Goal: Information Seeking & Learning: Learn about a topic

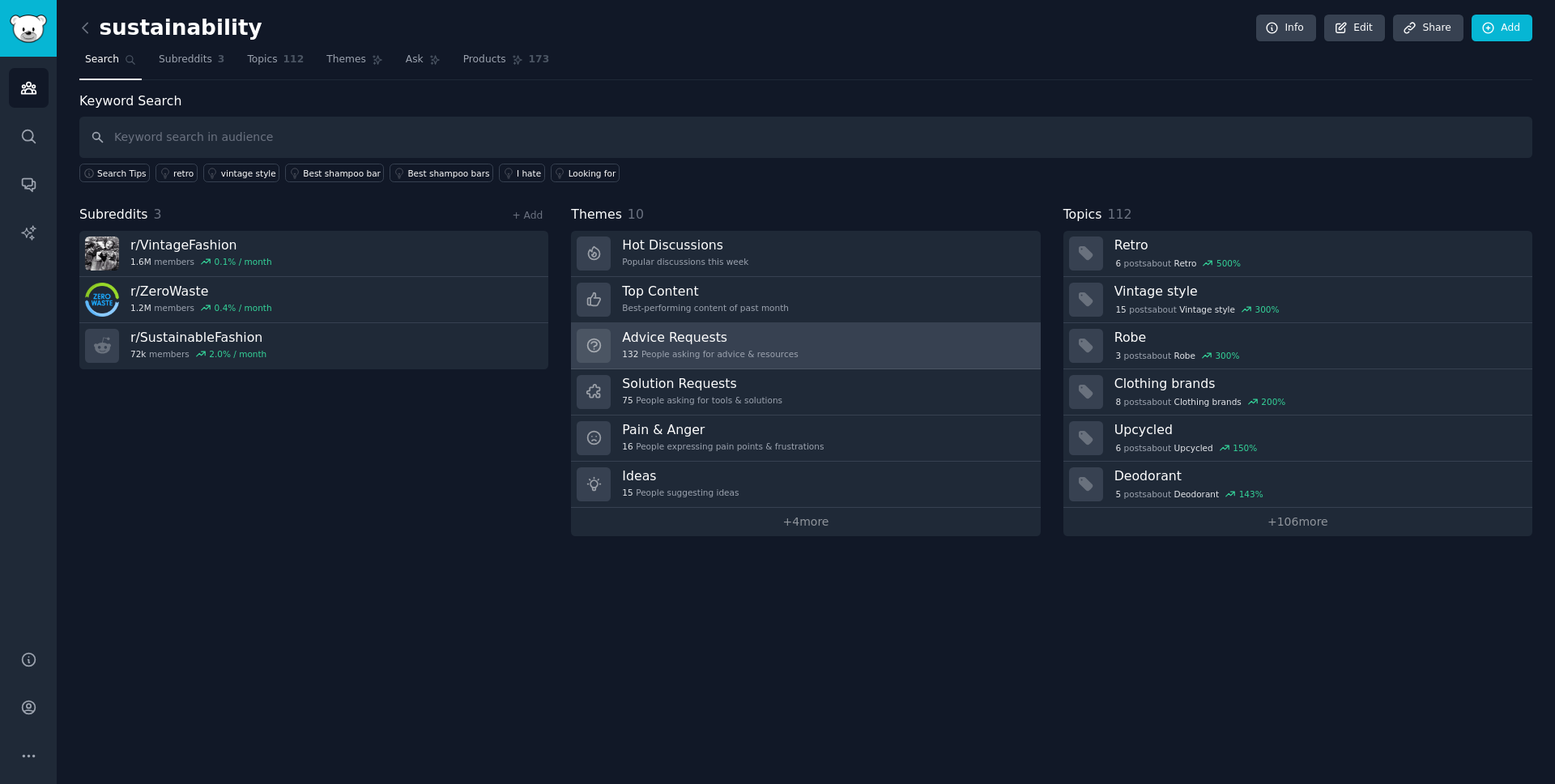
click at [833, 355] on link "Advice Requests 132 People asking for advice & resources" at bounding box center [806, 346] width 469 height 46
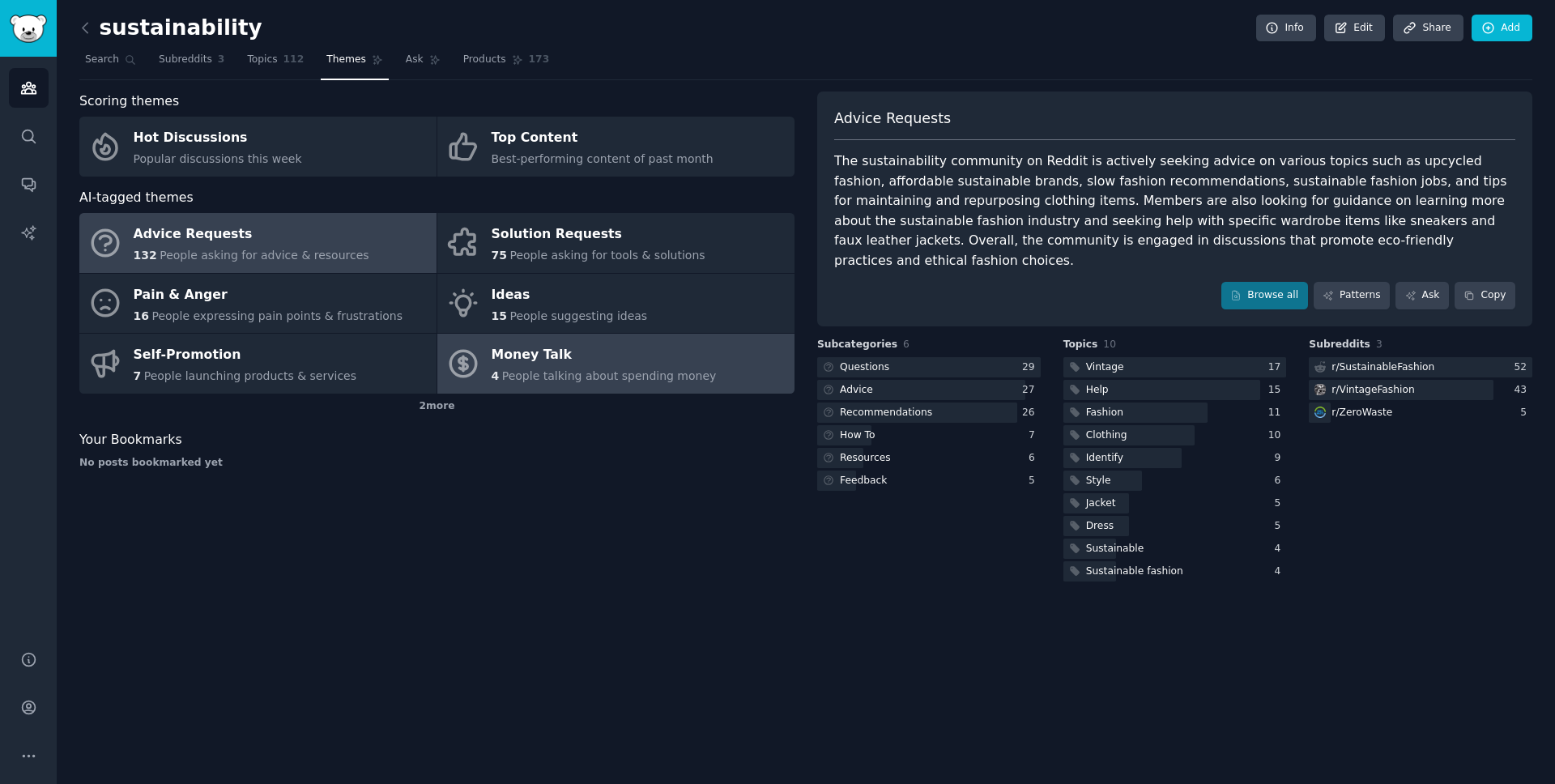
click at [550, 376] on span "People talking about spending money" at bounding box center [609, 376] width 214 height 13
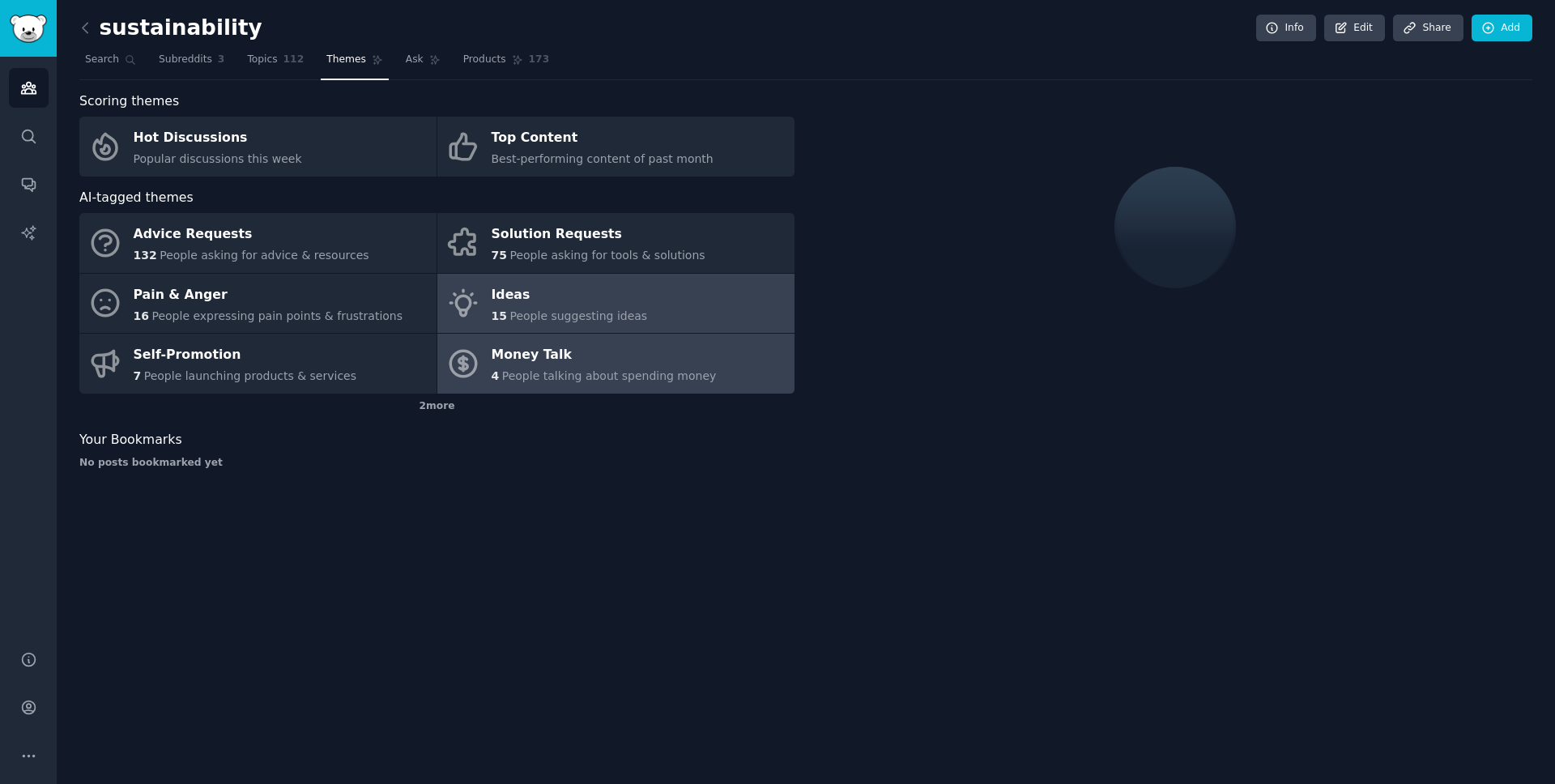
click at [566, 329] on link "Ideas 15 People suggesting ideas" at bounding box center [616, 303] width 357 height 60
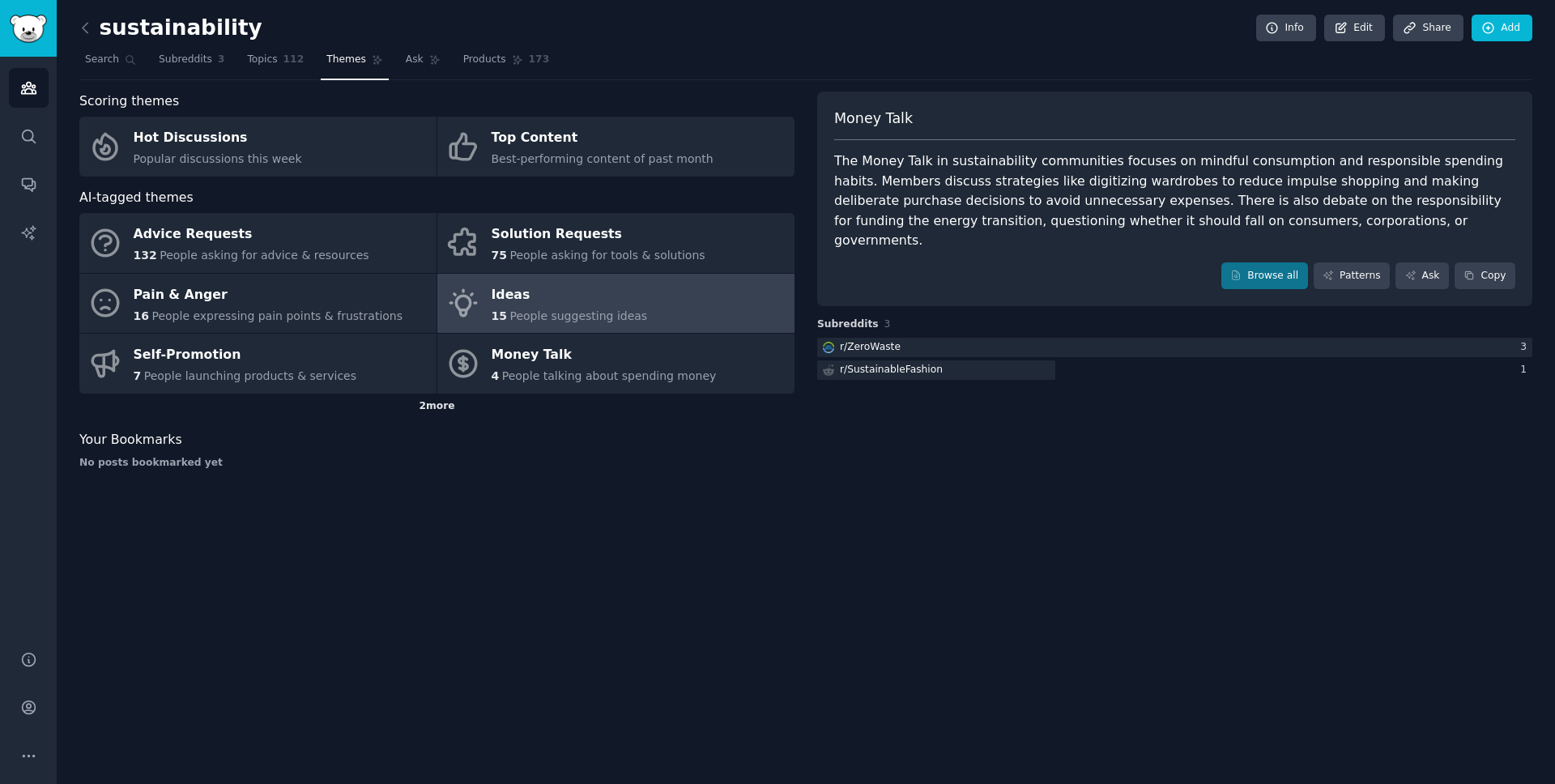
click at [446, 394] on div "2 more" at bounding box center [436, 406] width 715 height 26
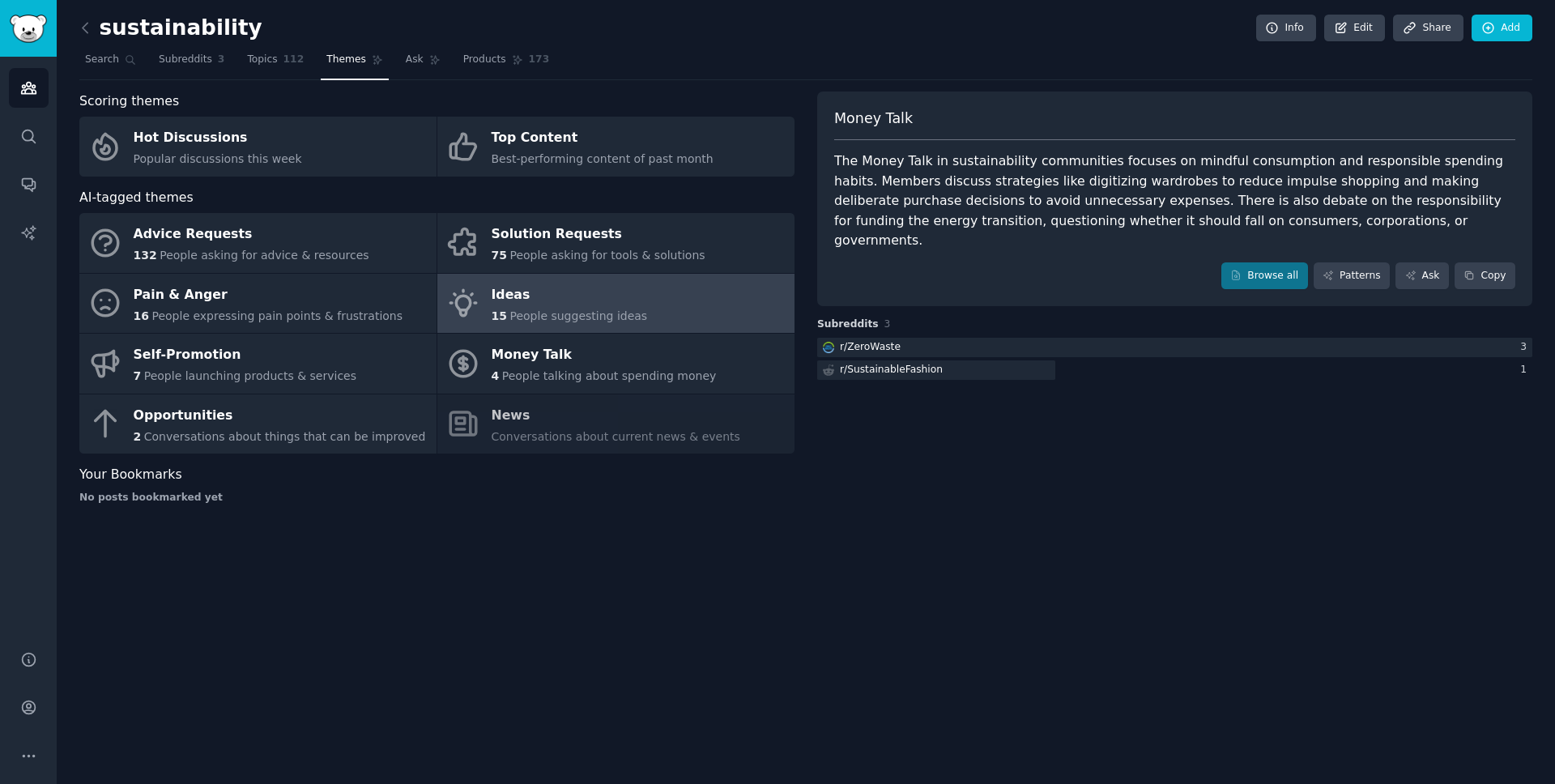
click at [441, 401] on div "Advice Requests 132 People asking for advice & resources Solution Requests 75 P…" at bounding box center [436, 333] width 715 height 241
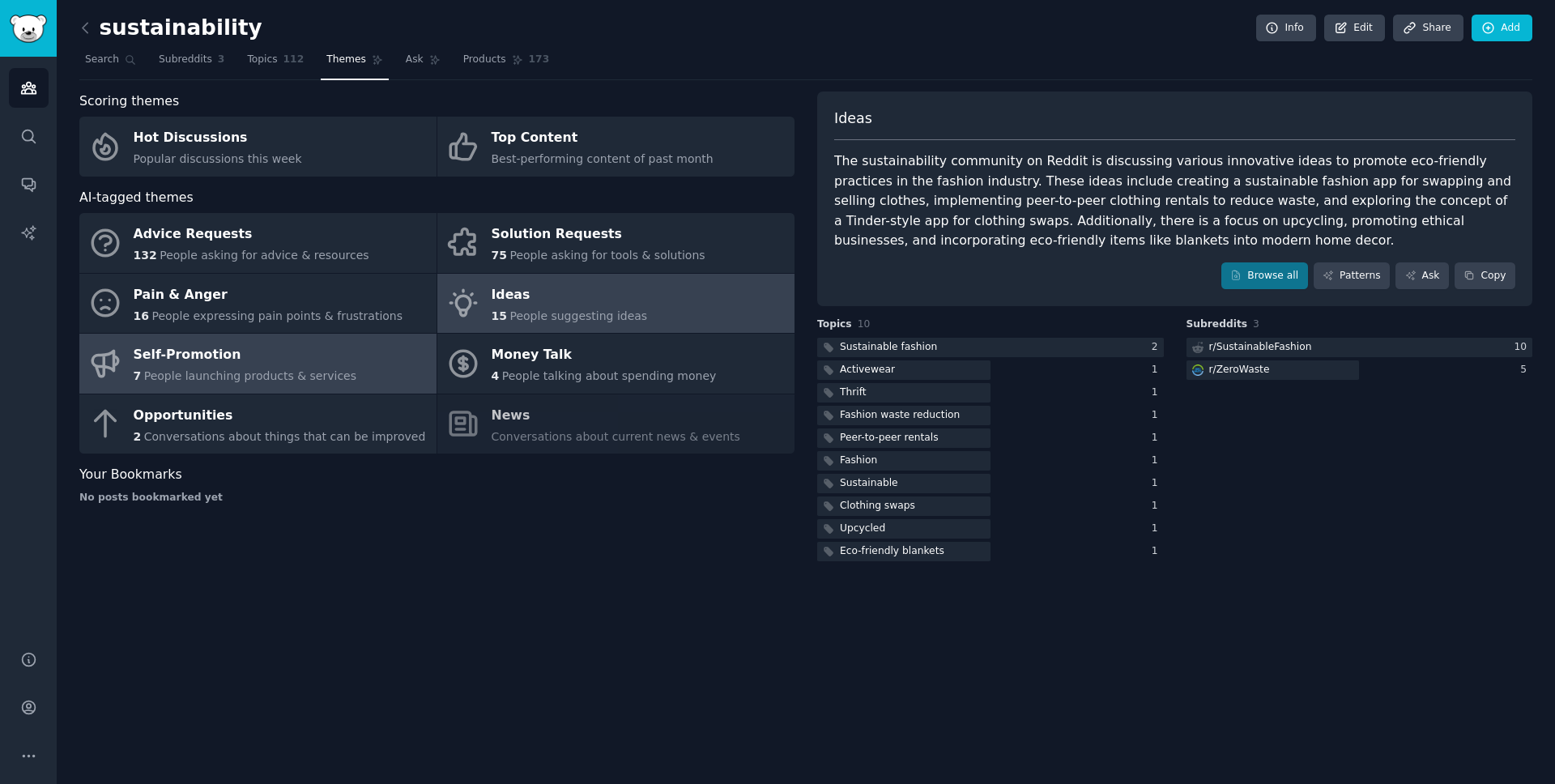
click at [343, 367] on link "Self-Promotion 7 People launching products & services" at bounding box center [258, 363] width 357 height 60
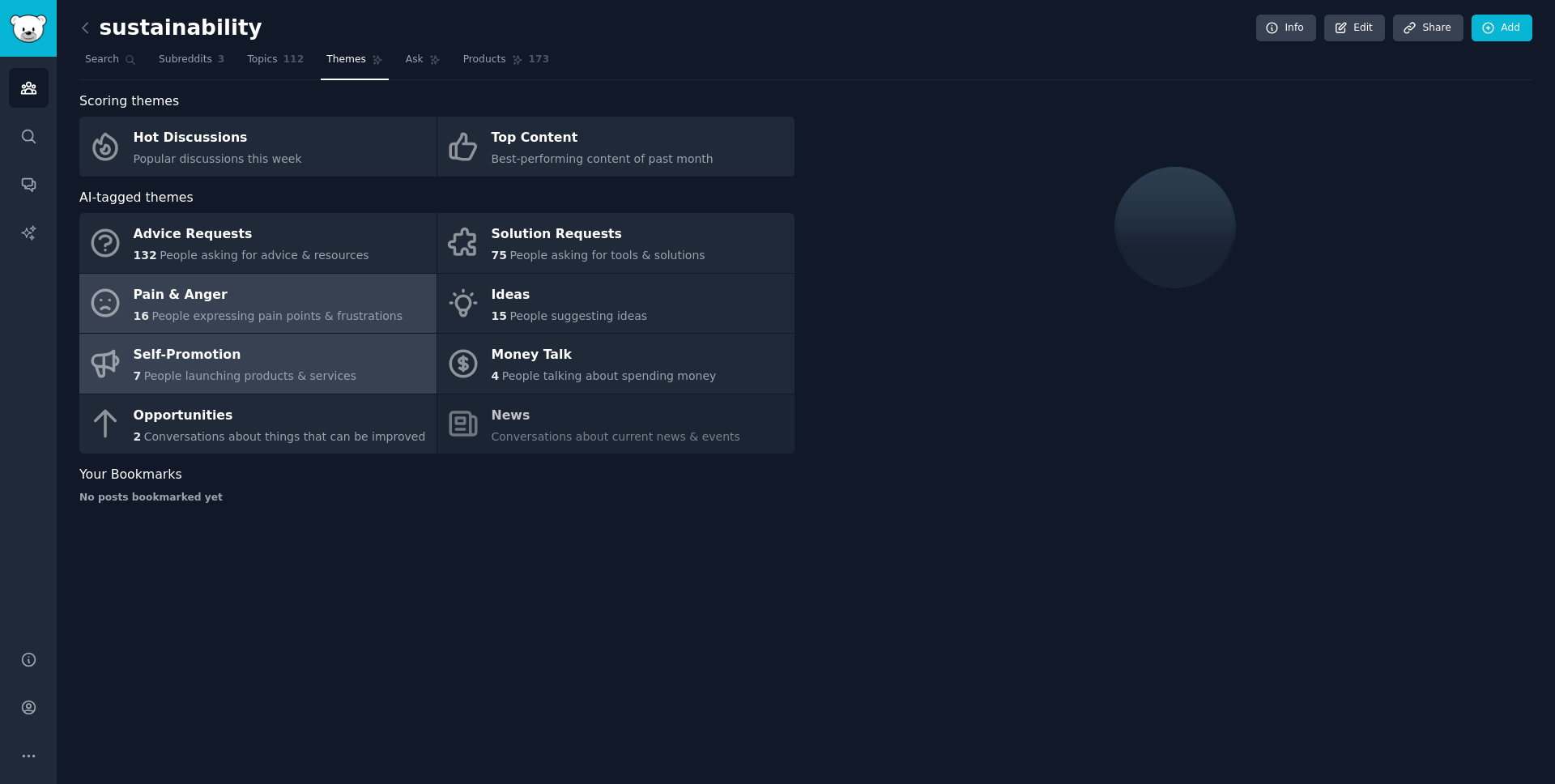
click at [365, 321] on span "People expressing pain points & frustrations" at bounding box center [277, 316] width 251 height 13
click at [330, 391] on link "Self-Promotion 7 People launching products & services" at bounding box center [258, 363] width 357 height 60
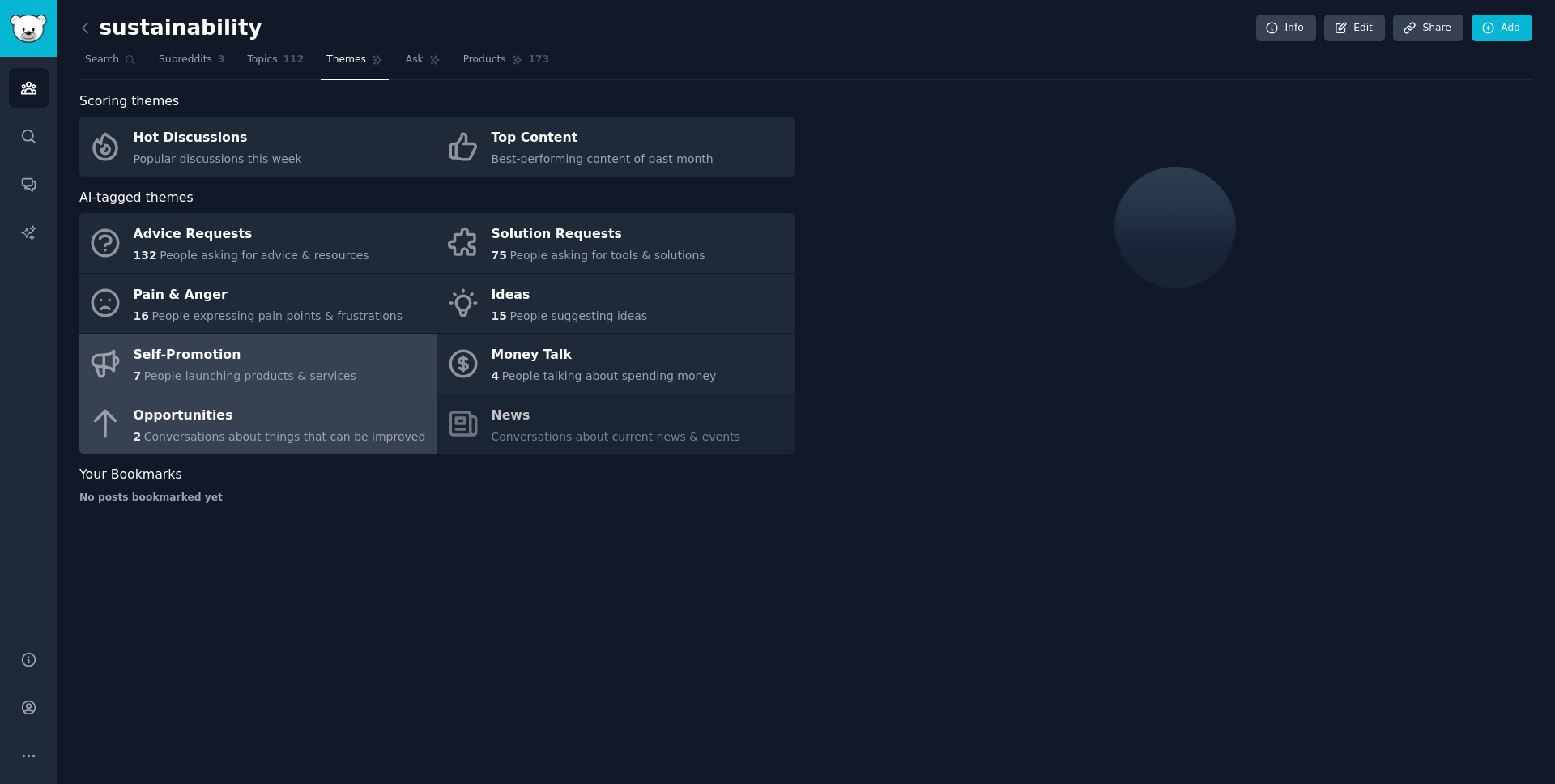
click at [333, 417] on div "Opportunities" at bounding box center [280, 415] width 293 height 26
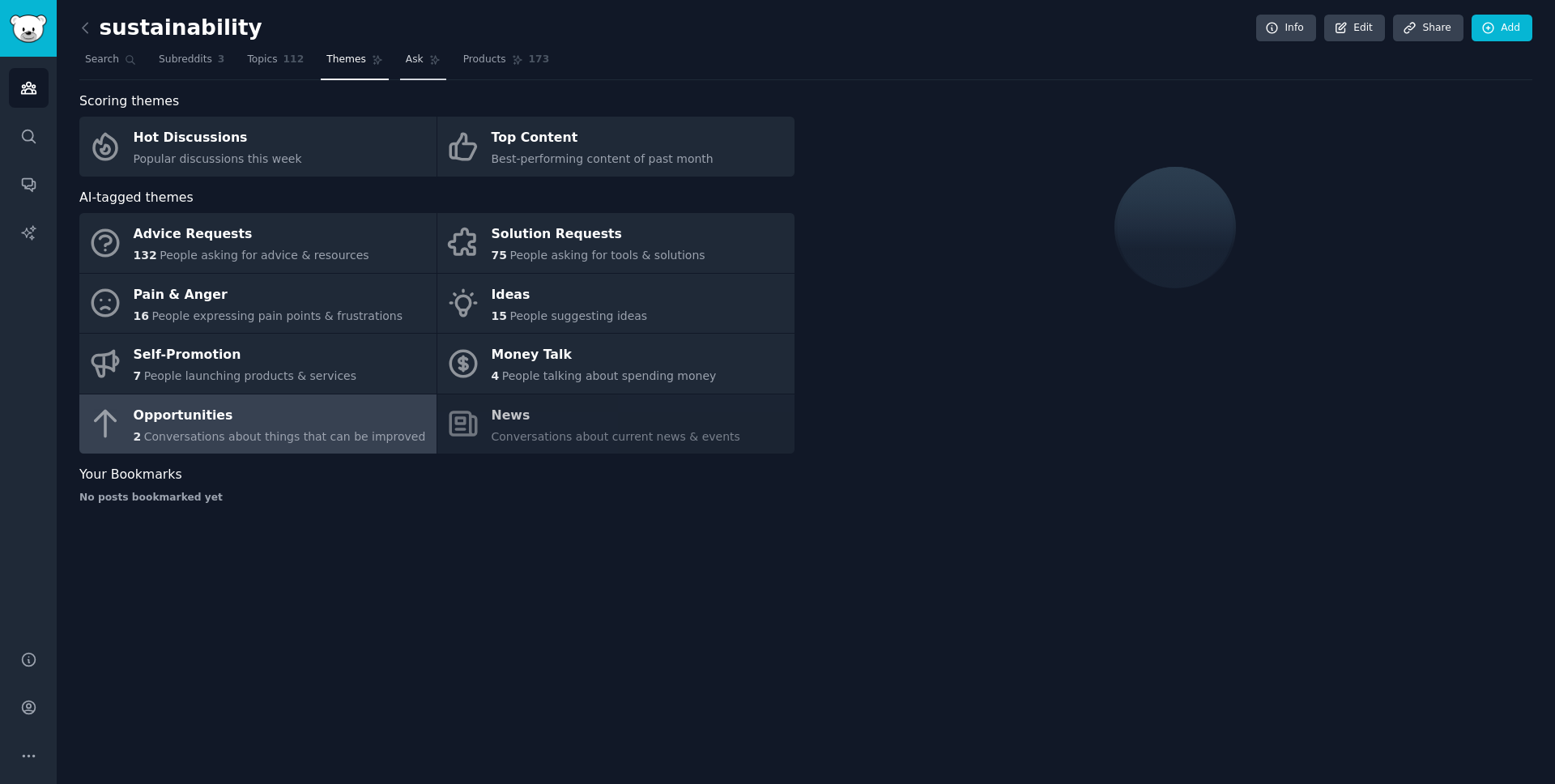
click at [401, 56] on link "Ask" at bounding box center [423, 63] width 46 height 33
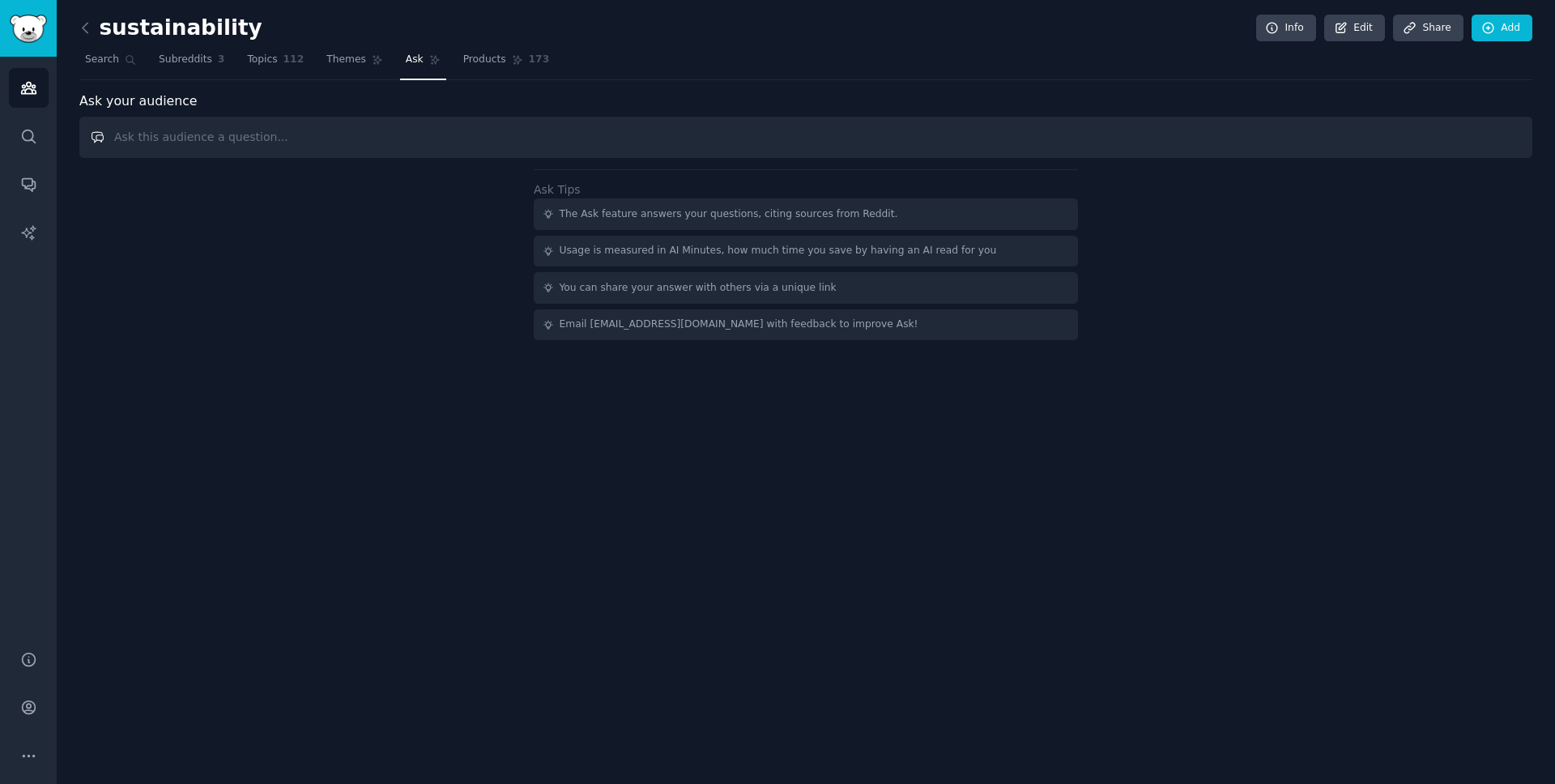
click at [708, 128] on input "text" at bounding box center [806, 137] width 1453 height 42
click at [438, 58] on link "Ask" at bounding box center [423, 63] width 46 height 33
click at [485, 60] on span "Products" at bounding box center [484, 60] width 43 height 14
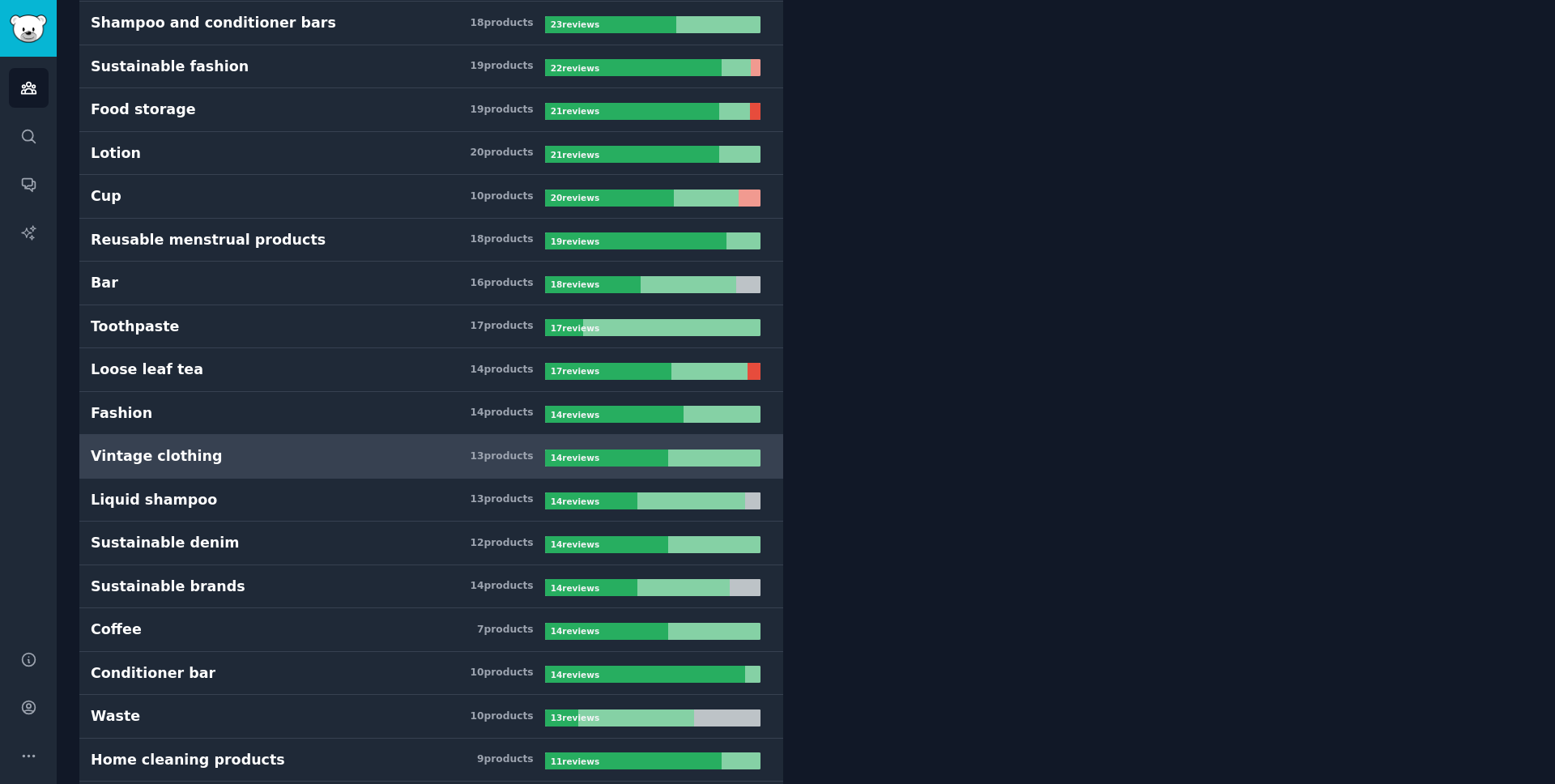
scroll to position [525, 0]
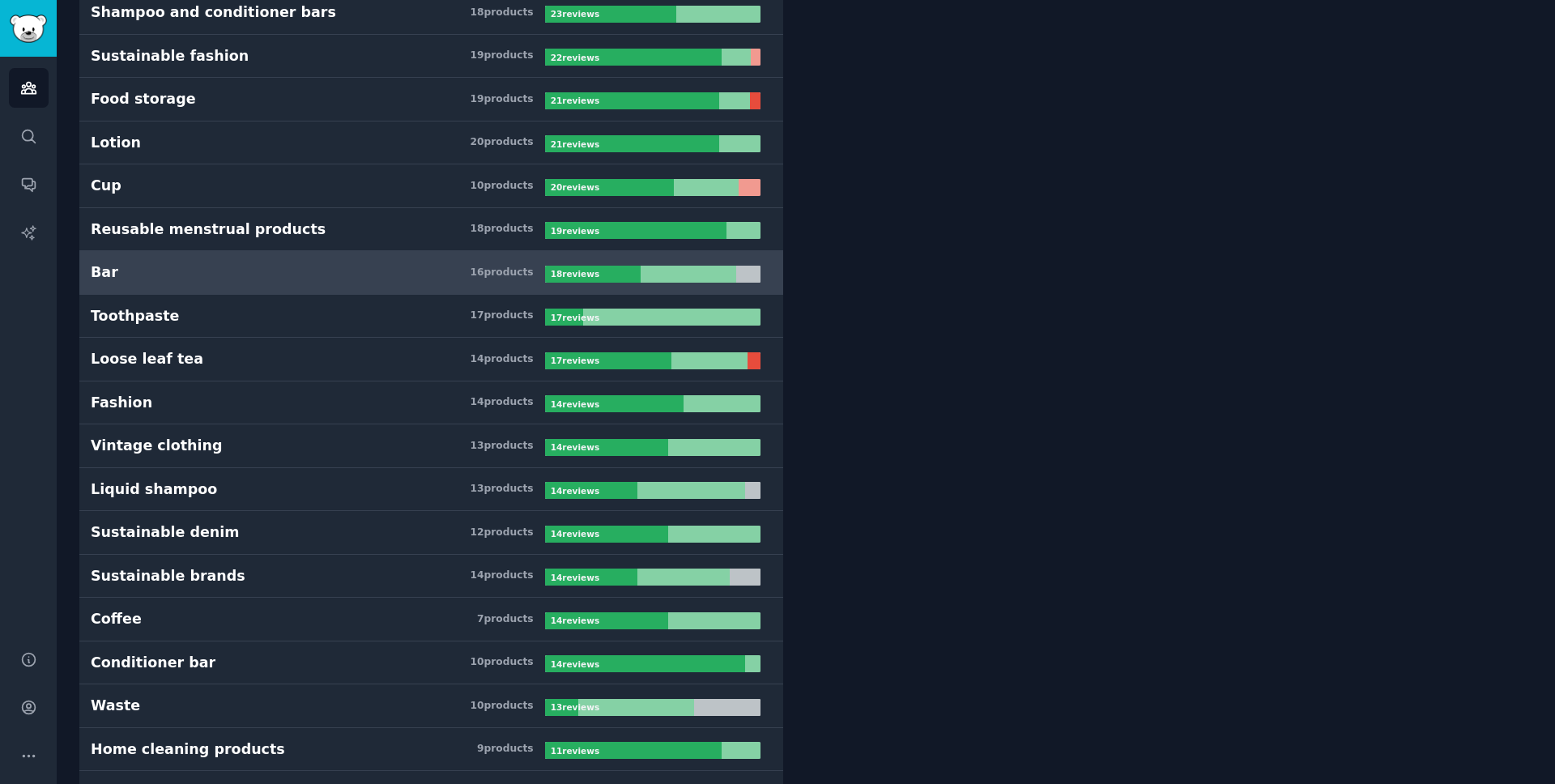
click at [584, 279] on span "18 review s" at bounding box center [574, 274] width 48 height 11
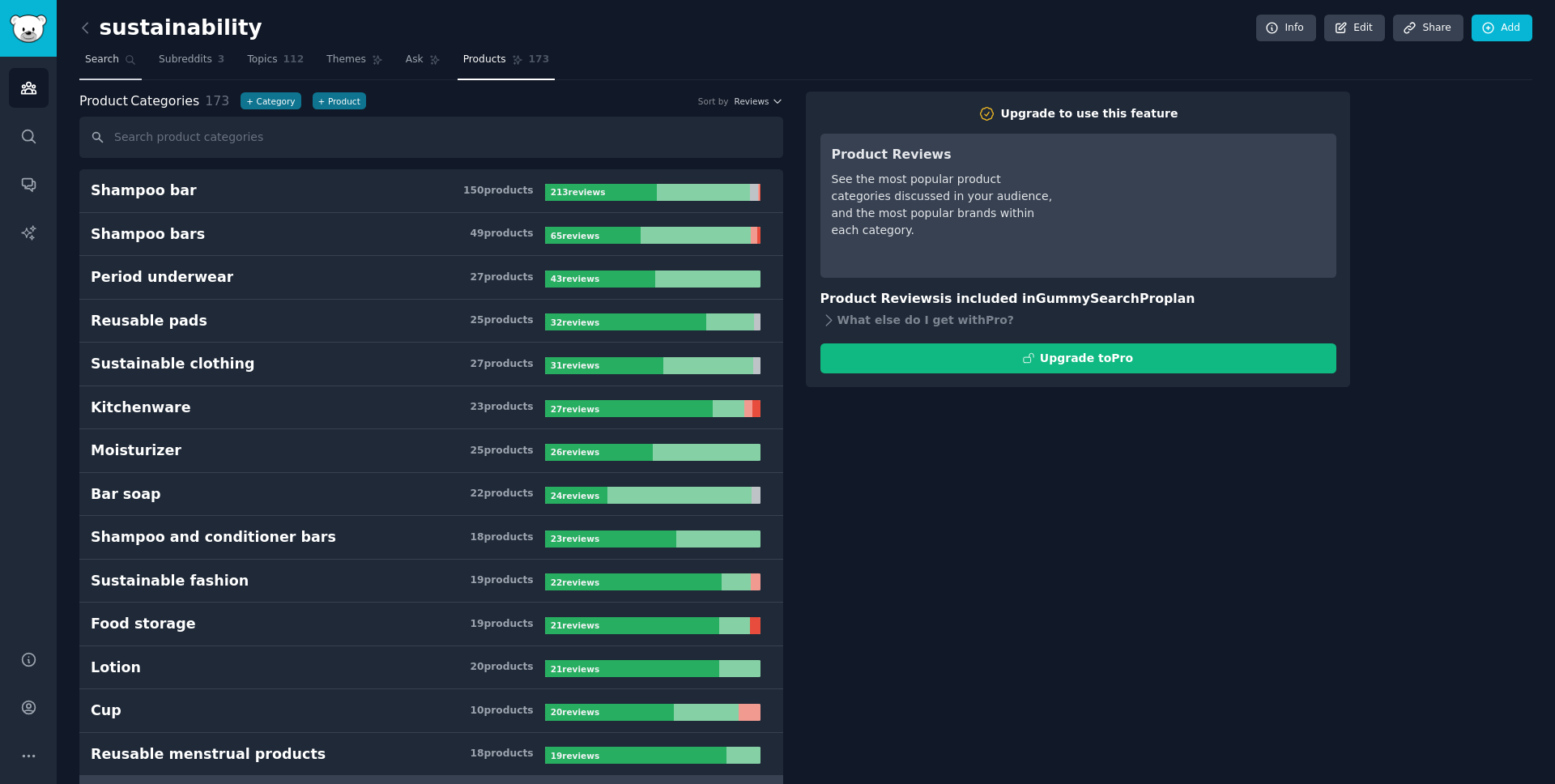
click at [93, 59] on span "Search" at bounding box center [102, 60] width 34 height 14
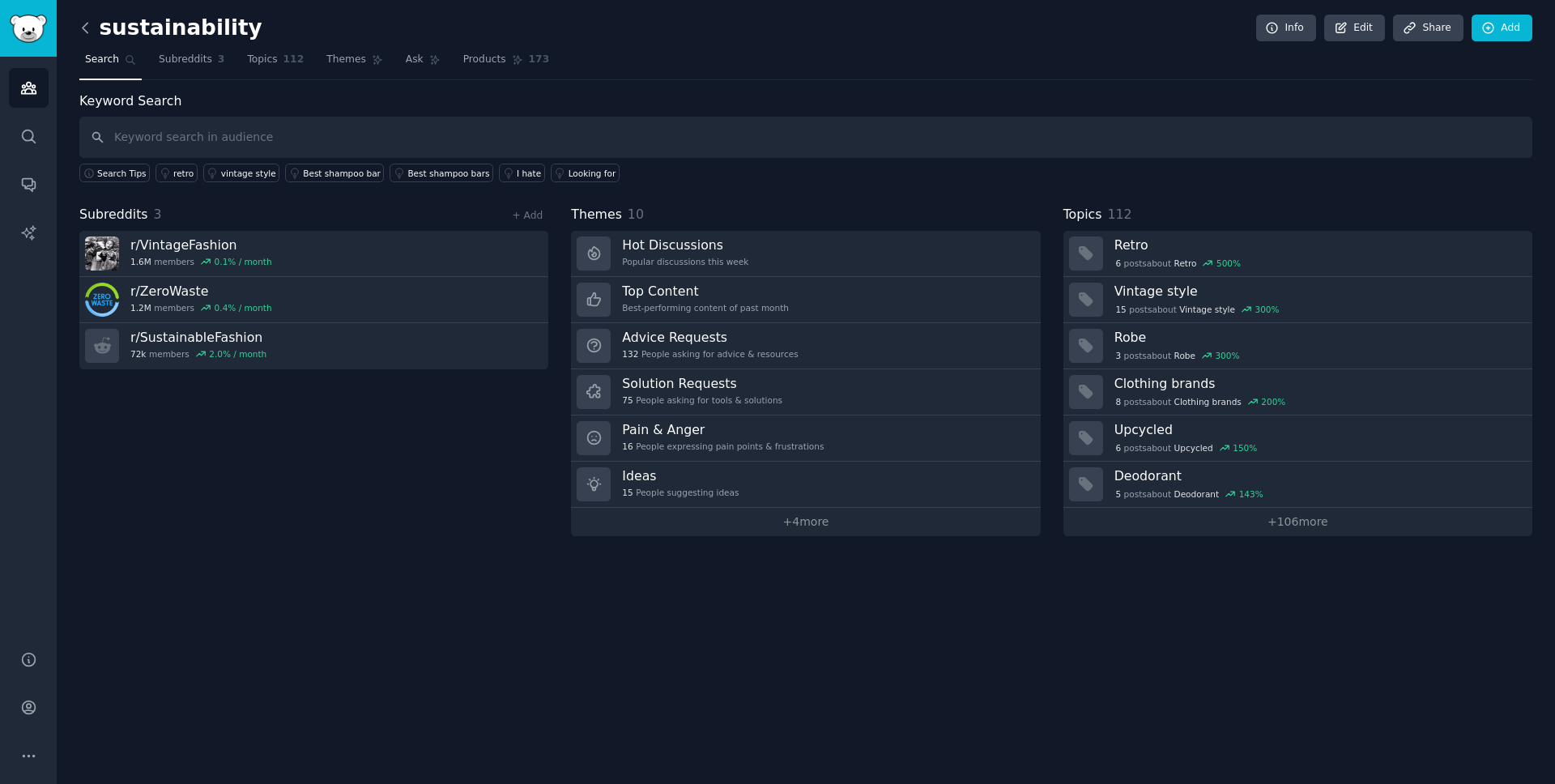
click at [85, 26] on icon at bounding box center [85, 28] width 17 height 17
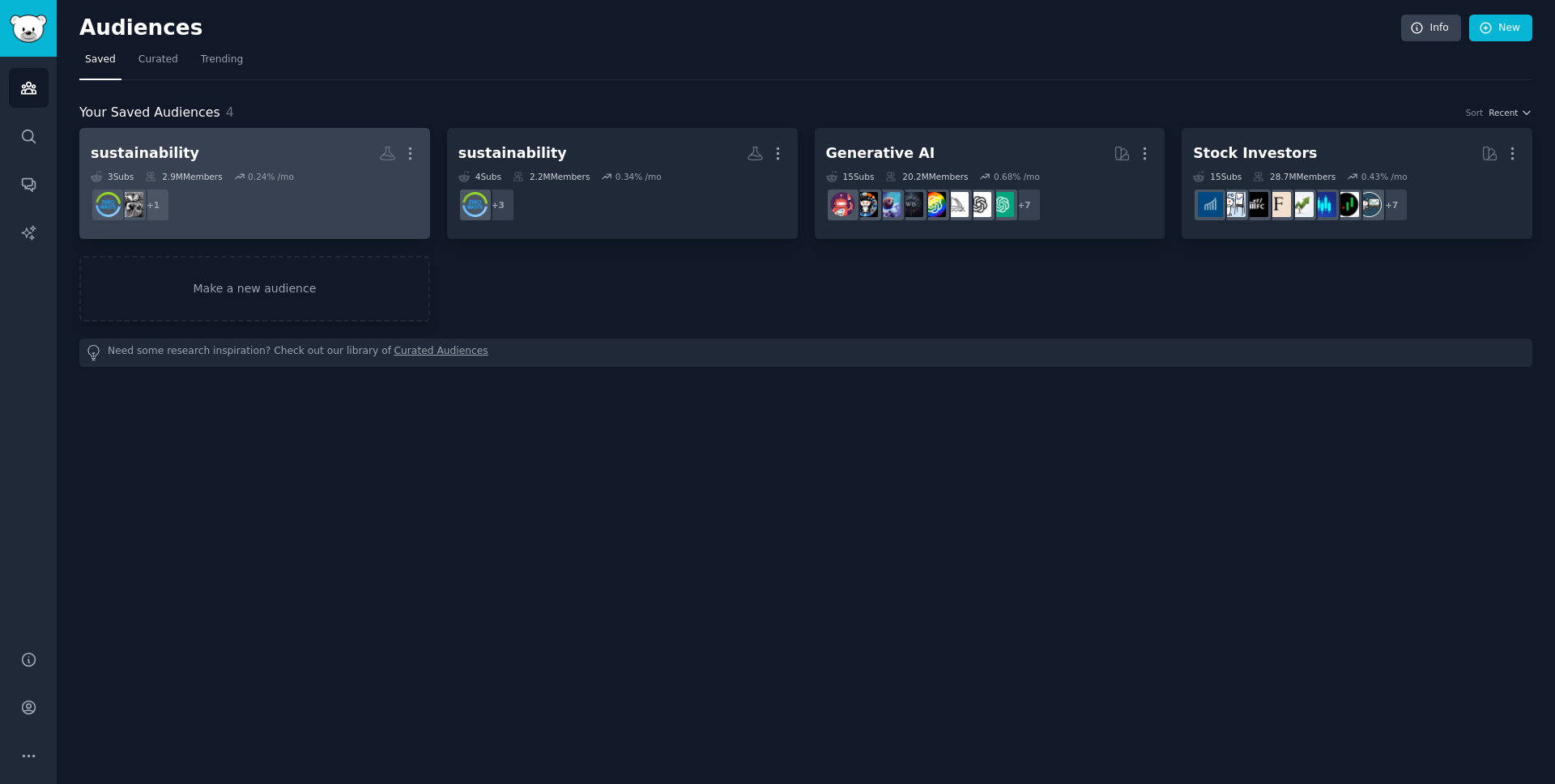
click at [368, 188] on dd "+ 1" at bounding box center [254, 205] width 328 height 45
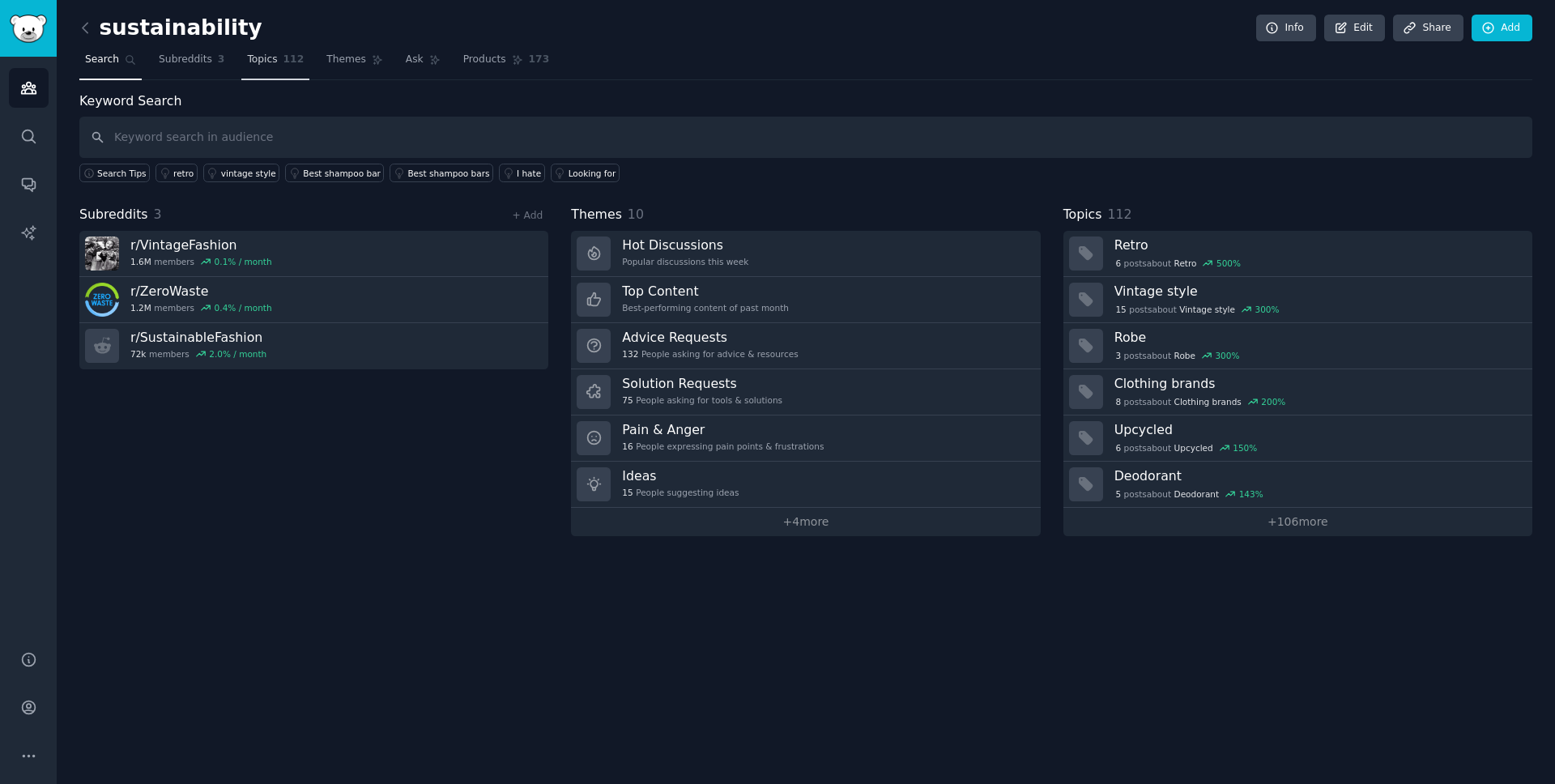
click at [261, 66] on link "Topics 112" at bounding box center [276, 63] width 68 height 33
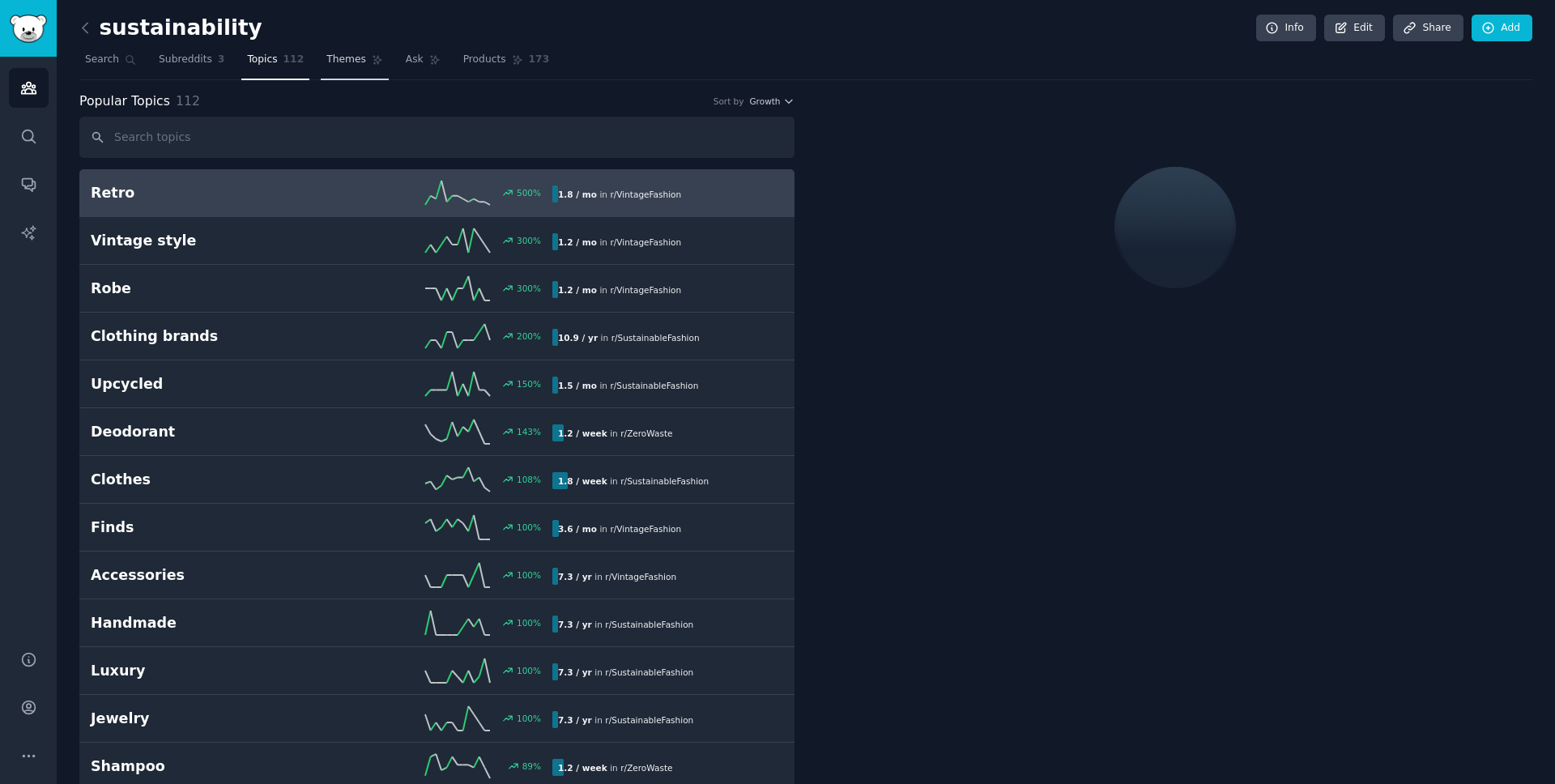
click at [372, 65] on icon at bounding box center [378, 60] width 11 height 11
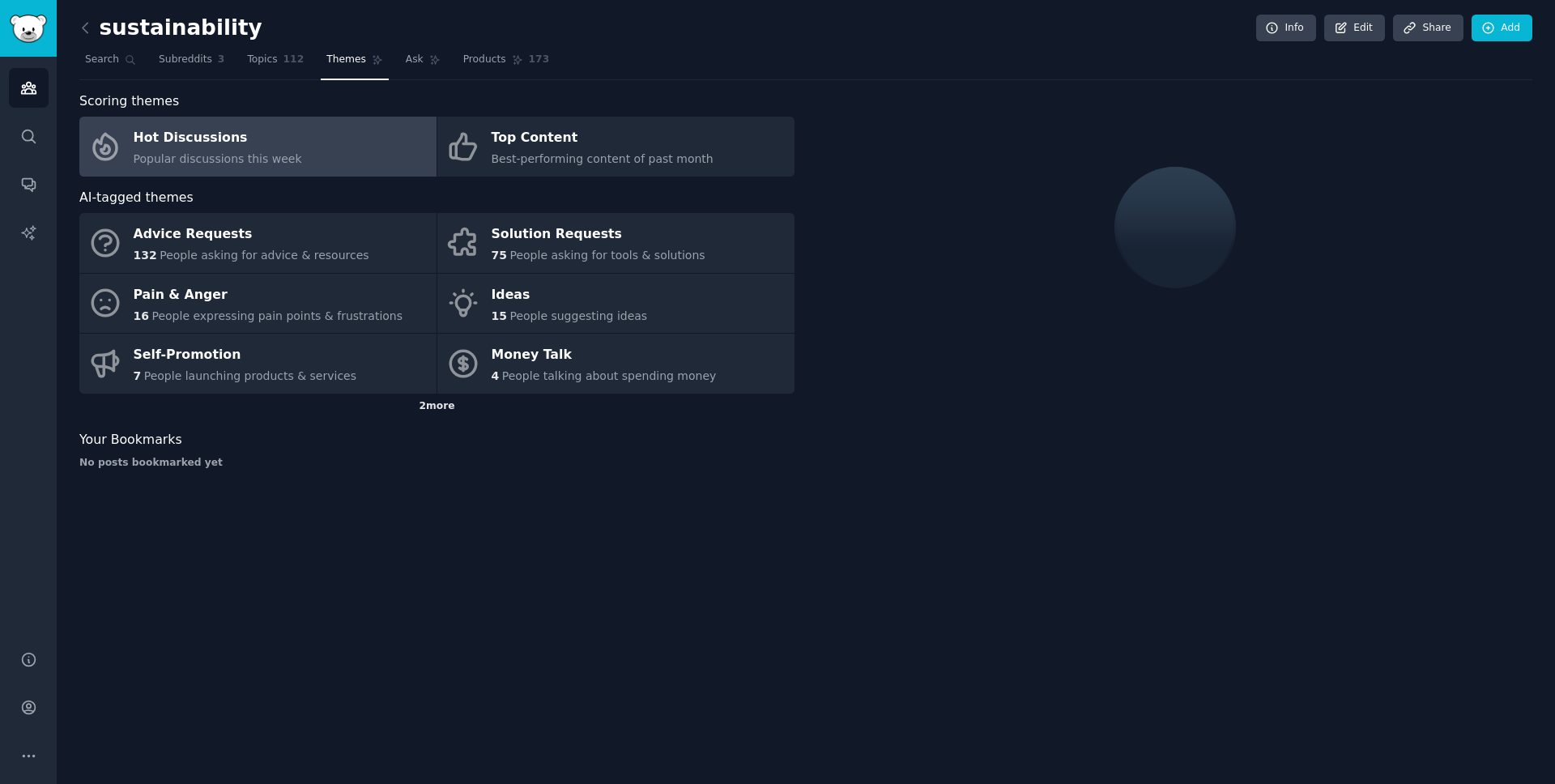
click at [447, 401] on div "2 more" at bounding box center [436, 406] width 715 height 26
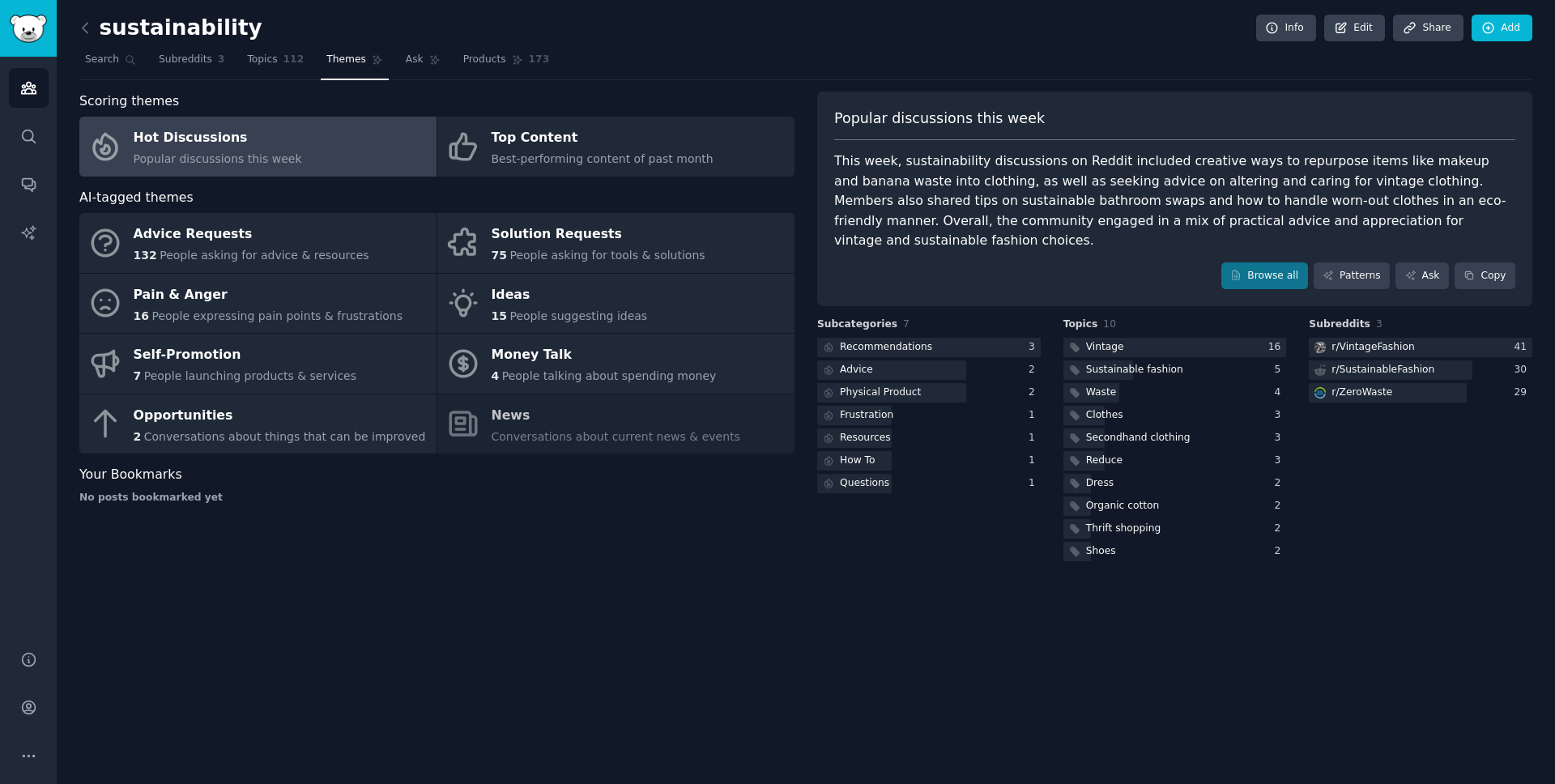
click at [517, 423] on div "Advice Requests 132 People asking for advice & resources Solution Requests 75 P…" at bounding box center [436, 333] width 715 height 241
click at [525, 433] on div "Advice Requests 132 People asking for advice & resources Solution Requests 75 P…" at bounding box center [436, 333] width 715 height 241
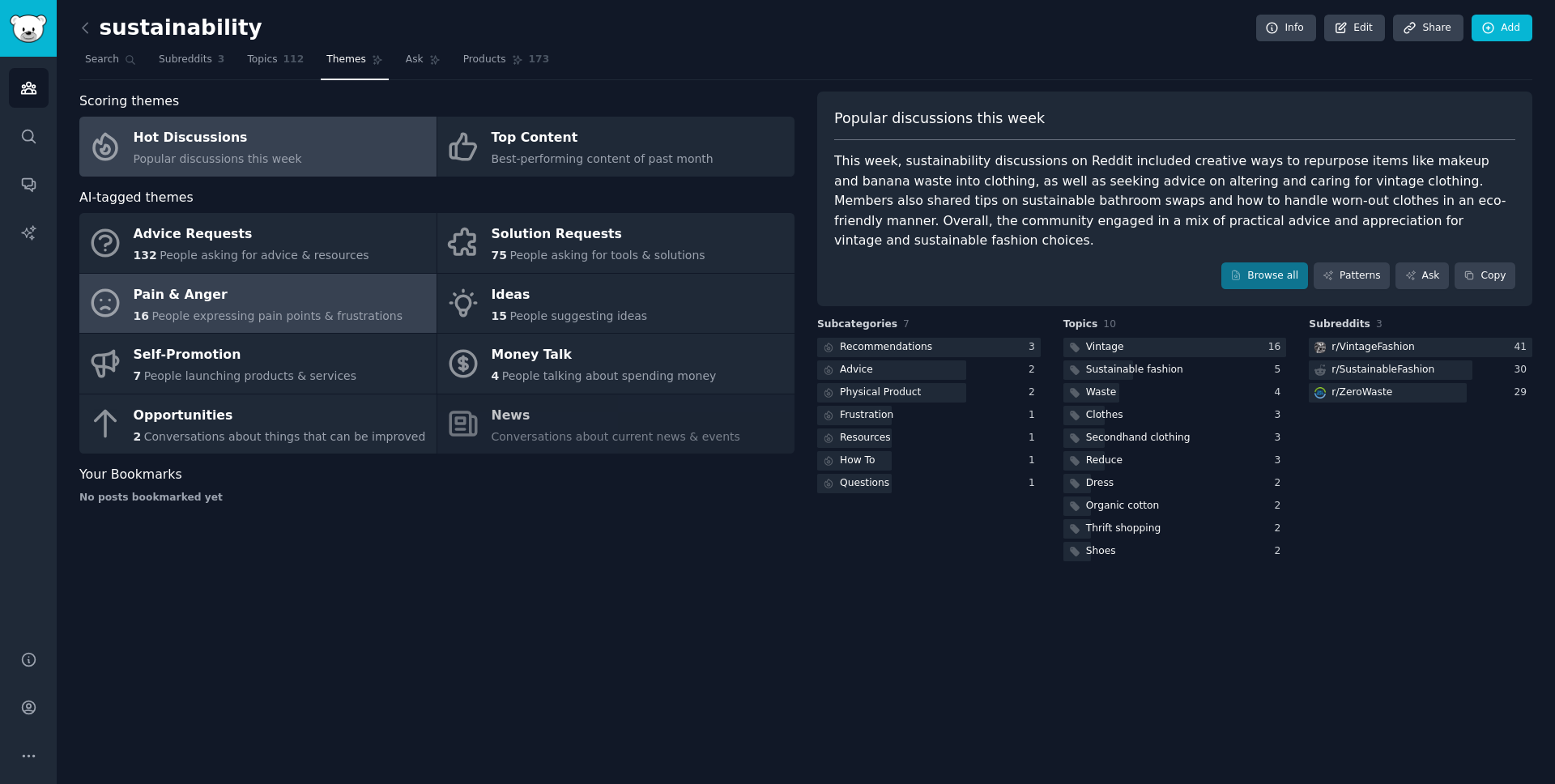
click at [350, 312] on span "People expressing pain points & frustrations" at bounding box center [277, 316] width 251 height 13
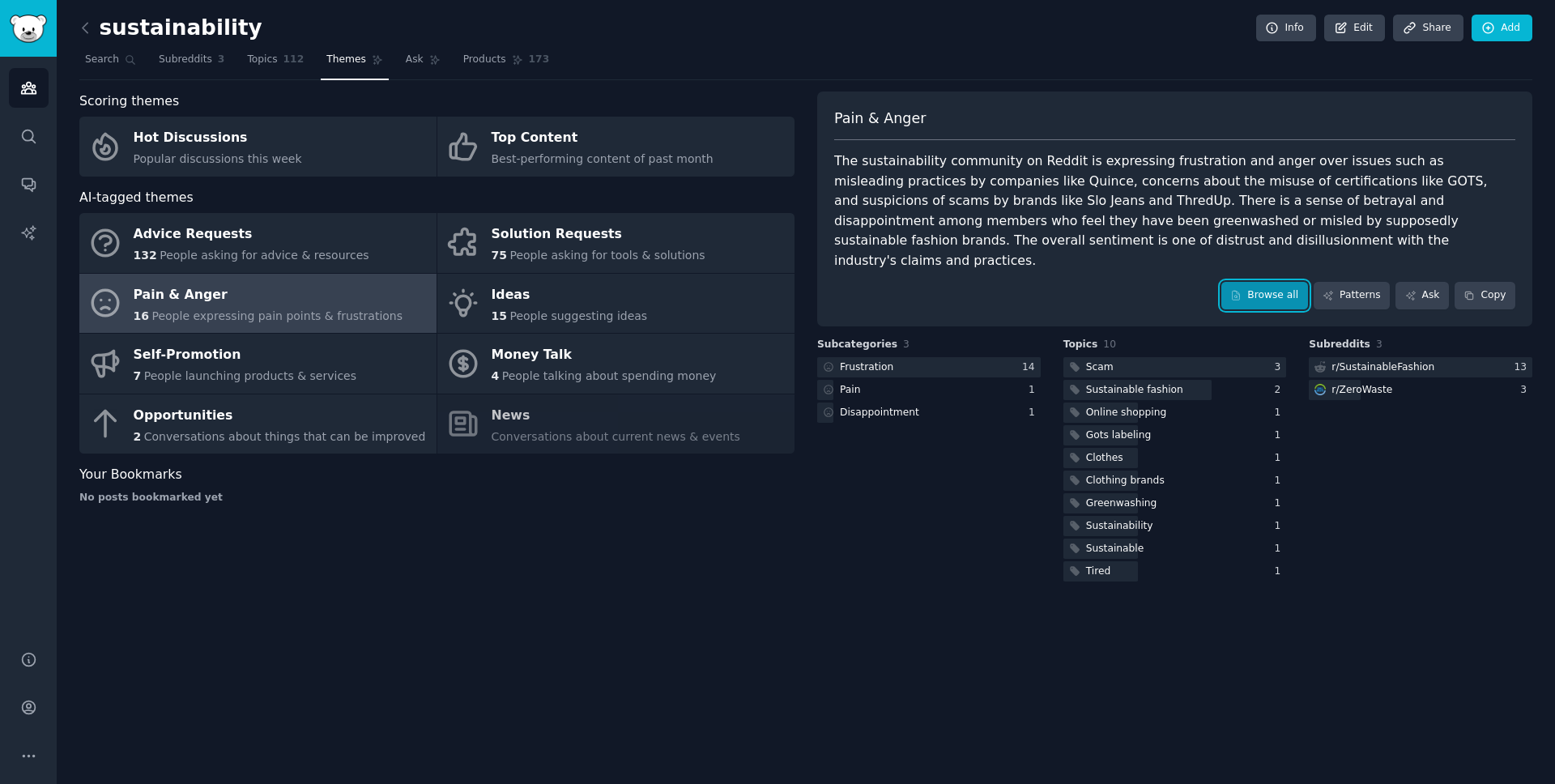
click at [1244, 281] on link "Browse all" at bounding box center [1265, 295] width 87 height 27
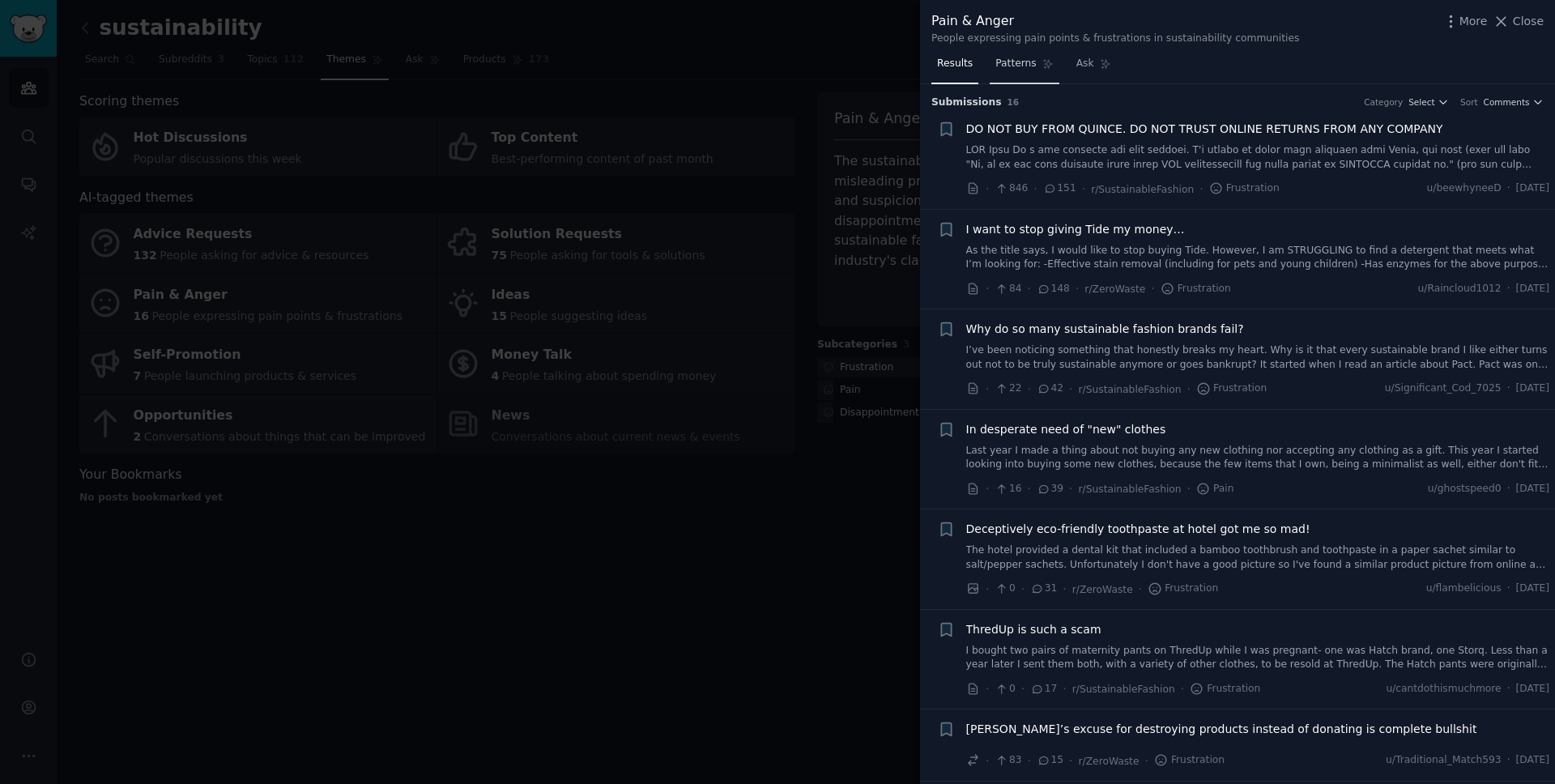
click at [1018, 64] on span "Patterns" at bounding box center [1016, 63] width 41 height 14
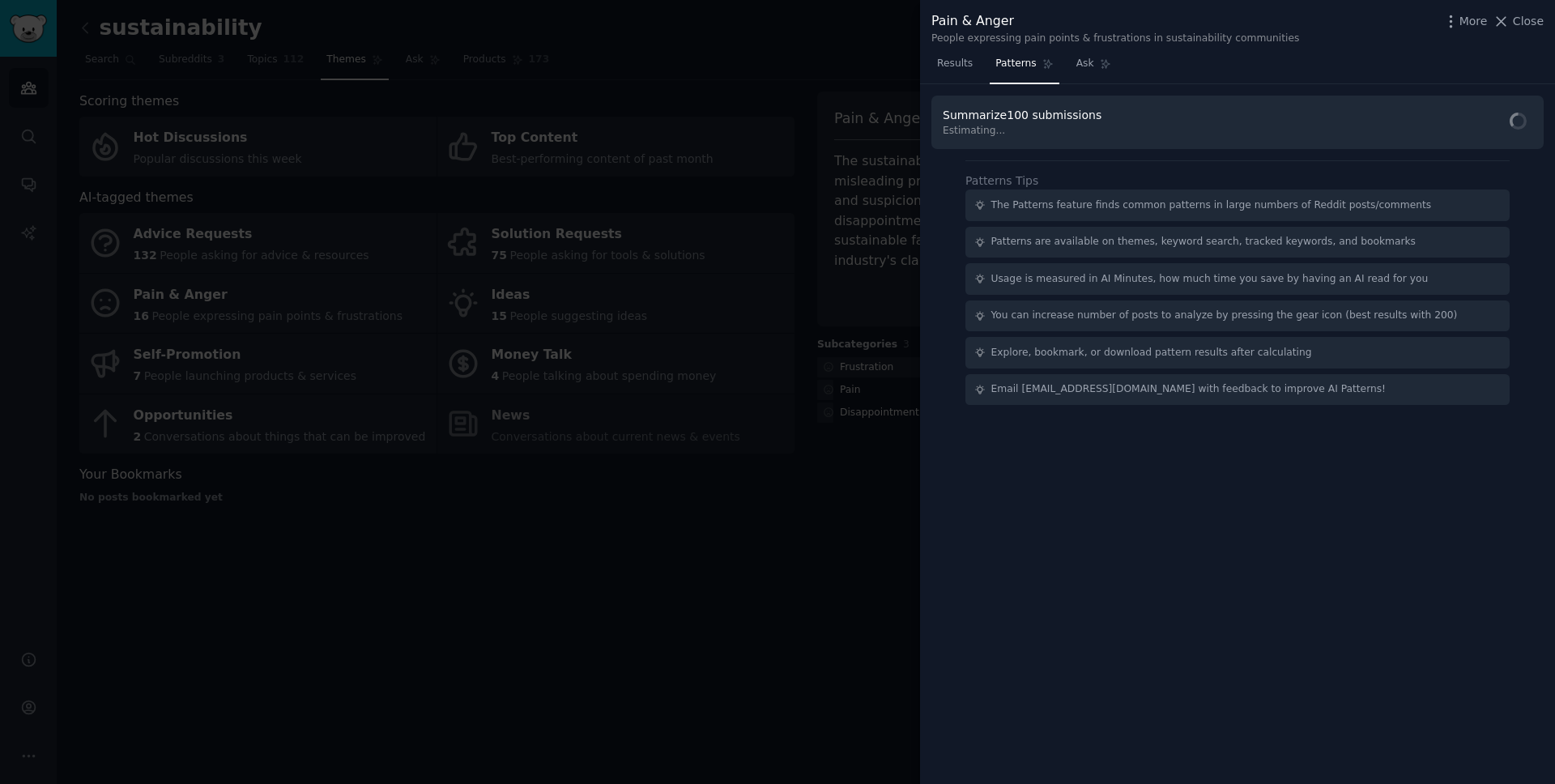
click at [1078, 90] on div "Summarize 100 submissions Estimating... Patterns Tips The Patterns feature find…" at bounding box center [1238, 435] width 635 height 701
click at [1507, 26] on icon at bounding box center [1502, 21] width 9 height 9
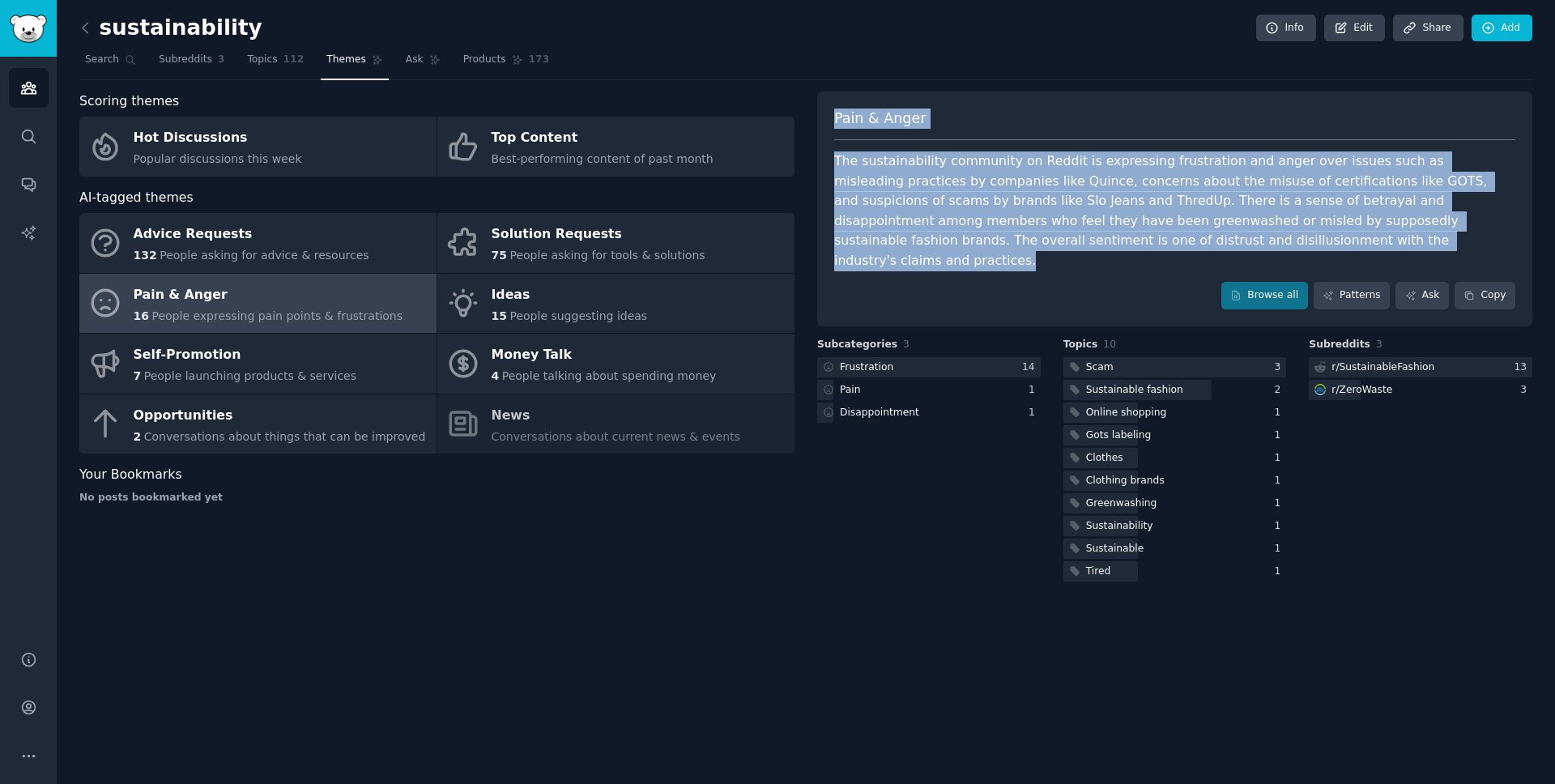
drag, startPoint x: 1045, startPoint y: 236, endPoint x: 822, endPoint y: 111, distance: 255.6
click at [822, 111] on div "Pain & Anger The sustainability community on Reddit is expressing frustration a…" at bounding box center [1174, 209] width 715 height 235
